Goal: Transaction & Acquisition: Subscribe to service/newsletter

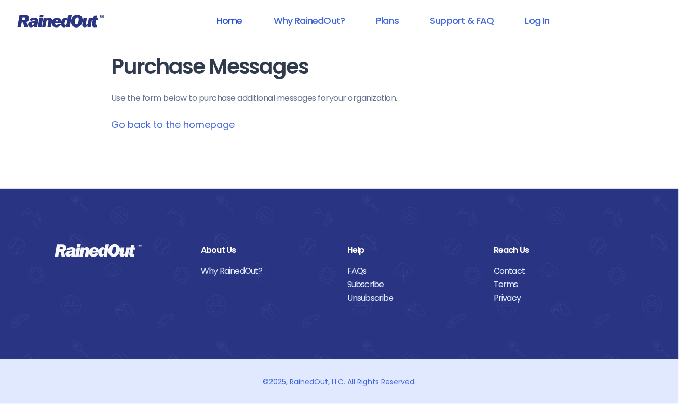
click at [227, 19] on link "Home" at bounding box center [229, 20] width 53 height 23
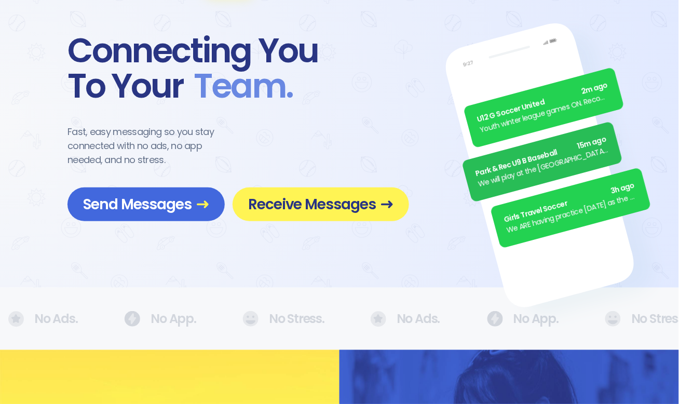
scroll to position [34, 0]
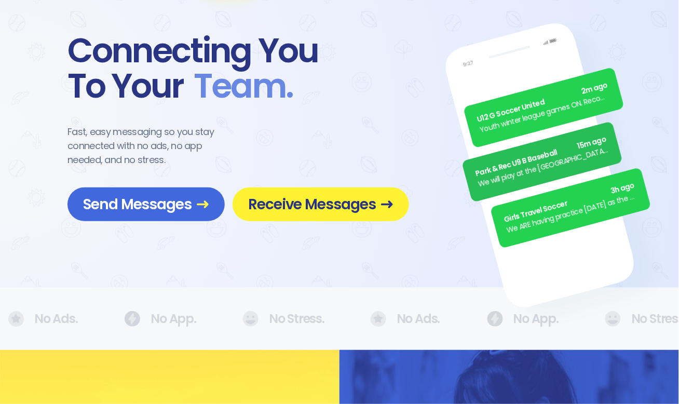
click at [307, 204] on span "Receive Messages" at bounding box center [320, 204] width 145 height 18
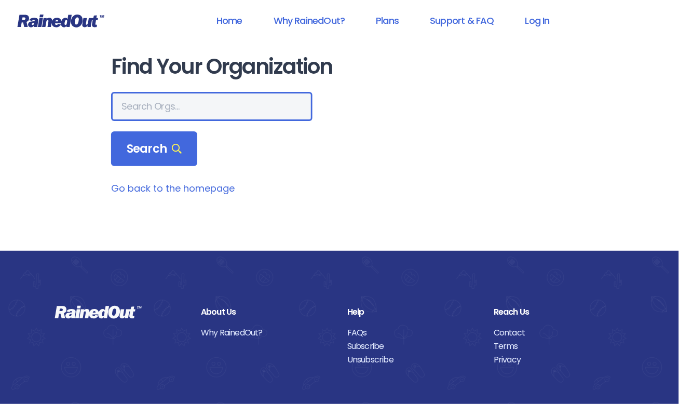
click at [220, 106] on input "text" at bounding box center [211, 106] width 201 height 29
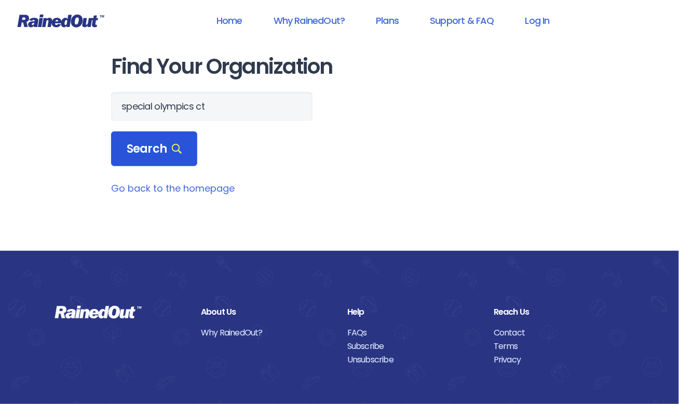
click at [156, 151] on span "Search" at bounding box center [154, 149] width 55 height 15
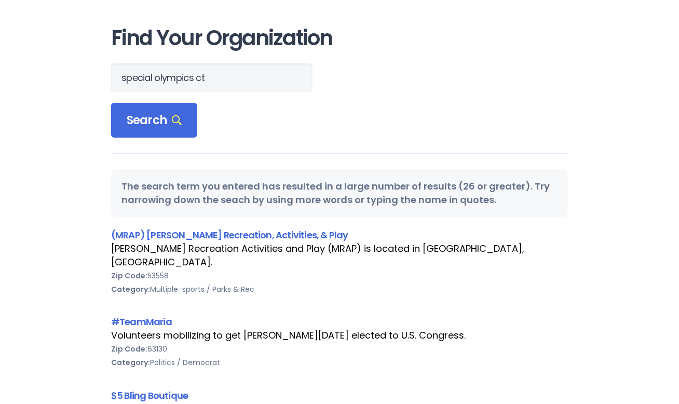
scroll to position [13, 0]
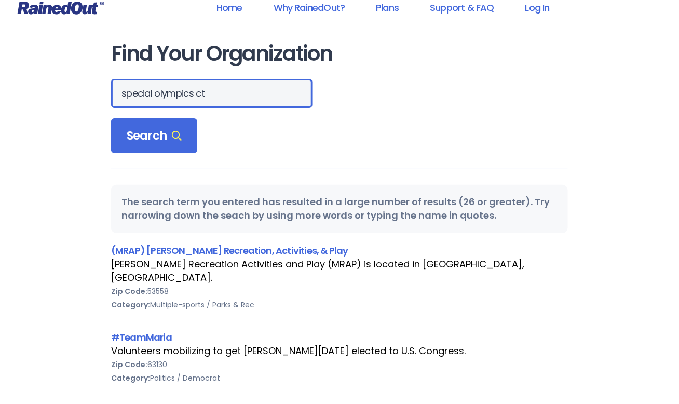
click at [122, 92] on input "special olympics ct" at bounding box center [211, 93] width 201 height 29
type input ""special olympics""
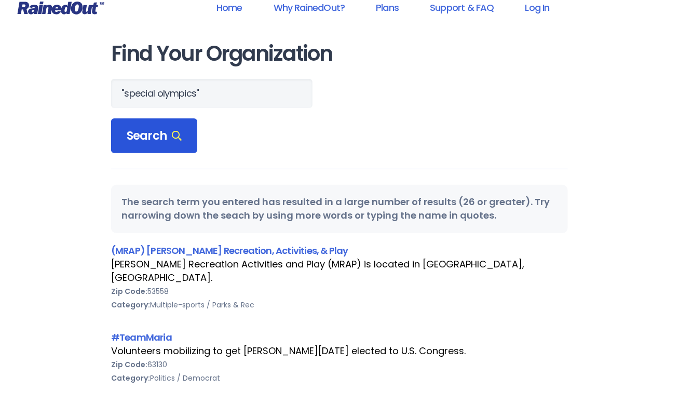
click at [149, 133] on span "Search" at bounding box center [154, 136] width 55 height 15
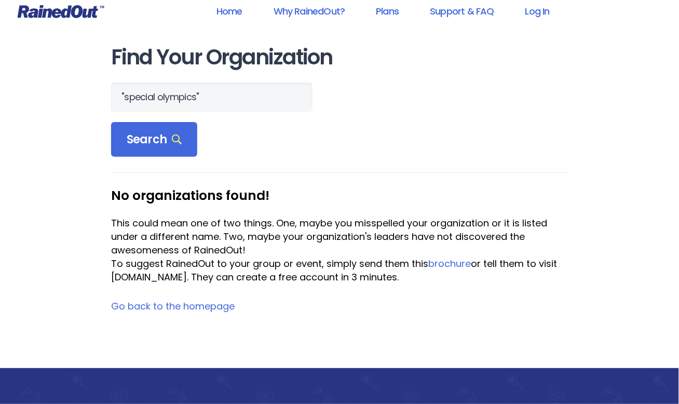
scroll to position [0, 0]
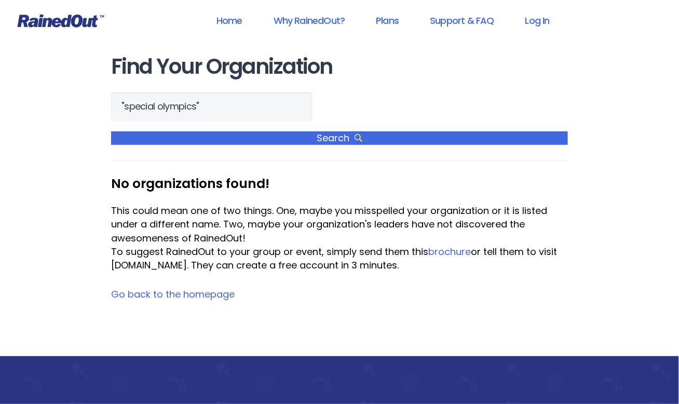
scroll to position [34, 0]
